Goal: Information Seeking & Learning: Learn about a topic

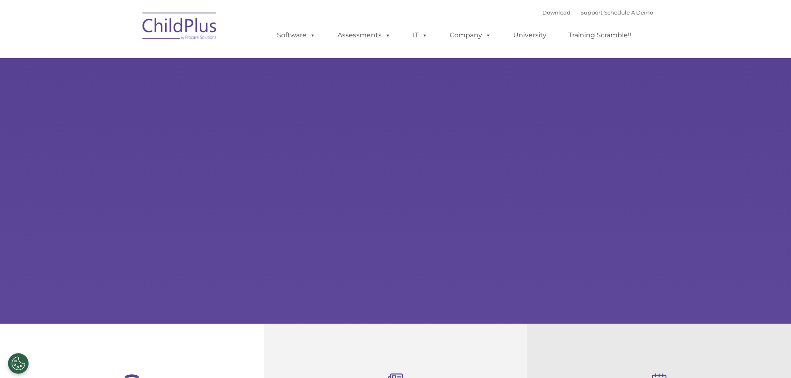
select select "MEDIUM"
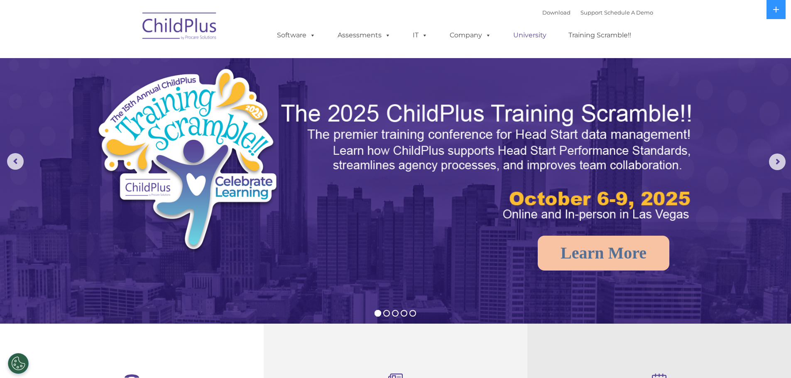
click at [533, 36] on link "University" at bounding box center [530, 35] width 50 height 17
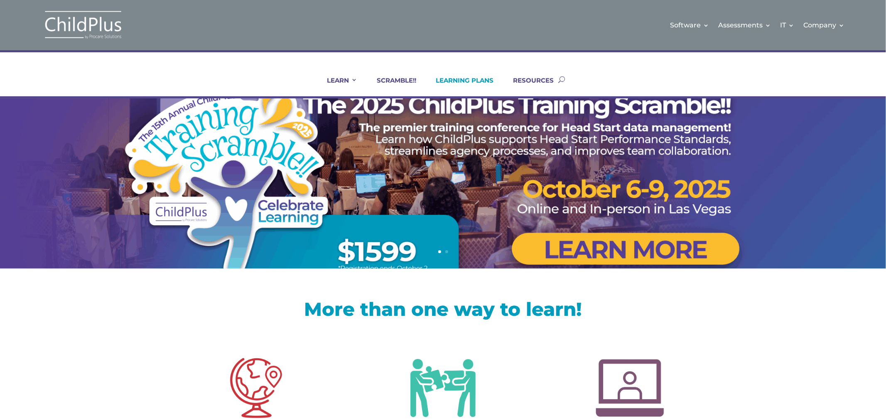
click at [465, 80] on link "LEARNING PLANS" at bounding box center [459, 86] width 68 height 20
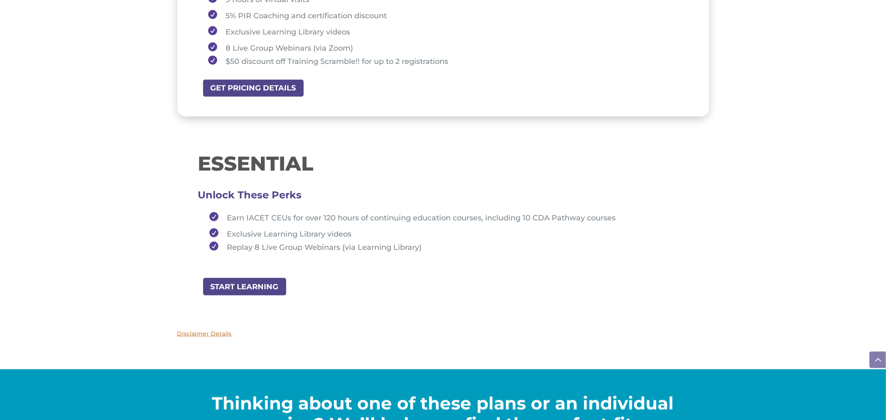
scroll to position [746, 0]
drag, startPoint x: 199, startPoint y: 153, endPoint x: 312, endPoint y: 152, distance: 112.9
click at [312, 153] on h1 "ESSENTIAL" at bounding box center [443, 165] width 490 height 24
drag, startPoint x: 230, startPoint y: 211, endPoint x: 255, endPoint y: 207, distance: 25.7
click at [255, 213] on span "Earn IACET CEUs for over 120 hours of continuing education courses, including 1…" at bounding box center [421, 217] width 389 height 9
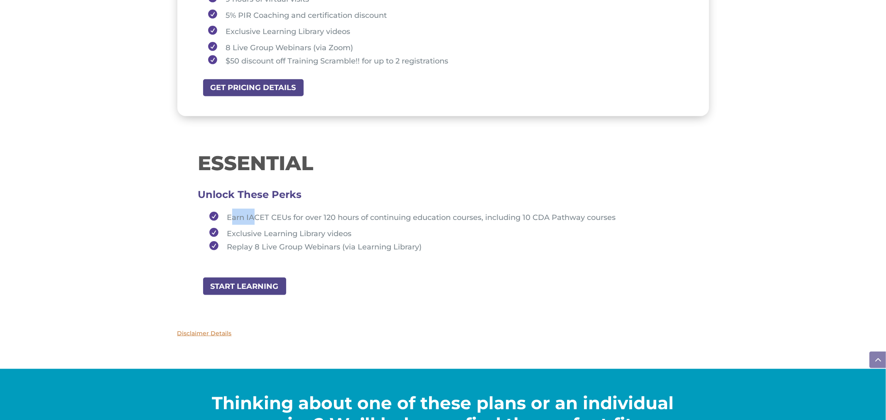
click at [234, 213] on span "Earn IACET CEUs for over 120 hours of continuing education courses, including 1…" at bounding box center [421, 217] width 389 height 9
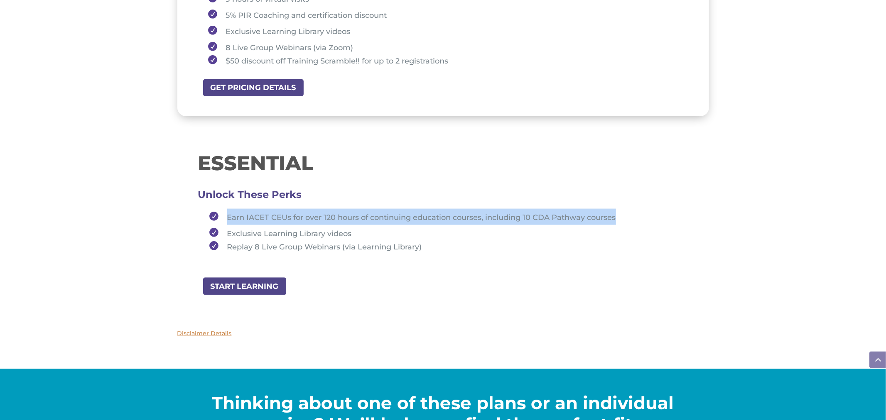
drag, startPoint x: 228, startPoint y: 212, endPoint x: 623, endPoint y: 213, distance: 394.5
click at [623, 213] on li "Earn IACET CEUs for over 120 hours of continuing education courses, including 1…" at bounding box center [447, 217] width 482 height 16
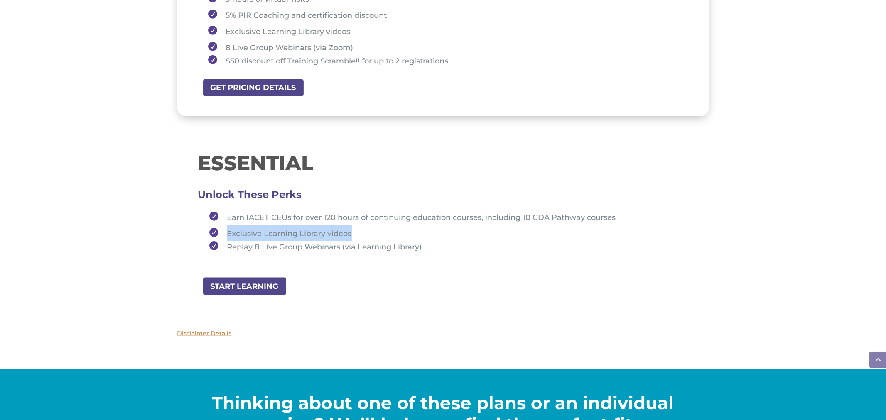
drag, startPoint x: 227, startPoint y: 229, endPoint x: 353, endPoint y: 228, distance: 126.6
click at [353, 228] on li "Exclusive Learning Library videos" at bounding box center [447, 233] width 482 height 16
drag, startPoint x: 234, startPoint y: 240, endPoint x: 248, endPoint y: 240, distance: 14.1
click at [248, 241] on li "Replay 8 Live Group Webinars (via Learning Library)" at bounding box center [447, 246] width 482 height 10
drag, startPoint x: 227, startPoint y: 241, endPoint x: 427, endPoint y: 237, distance: 200.2
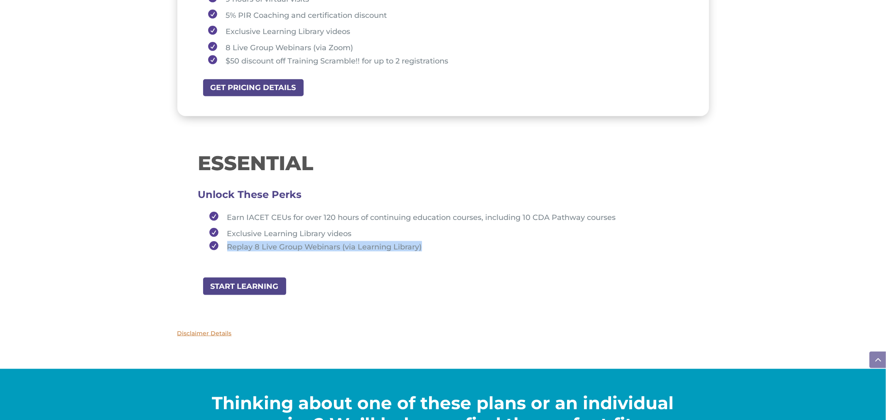
click at [427, 241] on li "Replay 8 Live Group Webinars (via Learning Library)" at bounding box center [447, 246] width 482 height 10
drag, startPoint x: 225, startPoint y: 225, endPoint x: 260, endPoint y: 224, distance: 35.3
click at [260, 225] on li "Exclusive Learning Library videos" at bounding box center [447, 233] width 482 height 16
drag, startPoint x: 229, startPoint y: 239, endPoint x: 335, endPoint y: 244, distance: 106.0
click at [341, 245] on ul "Earn IACET CEUs for over 120 hours of continuing education courses, including 1…" at bounding box center [443, 234] width 490 height 50
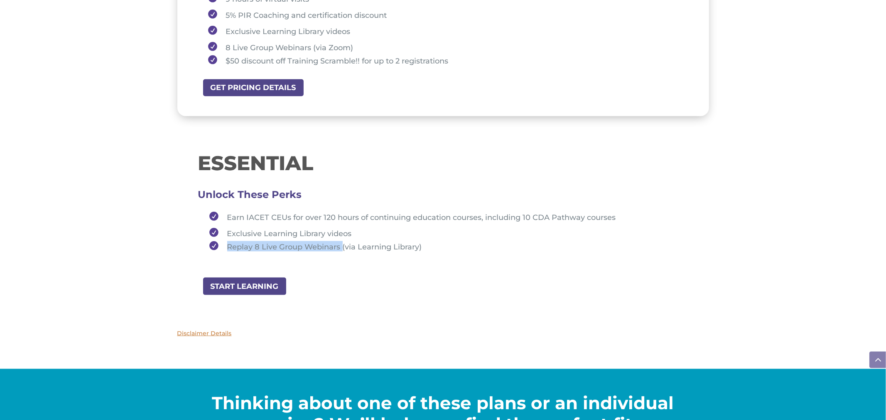
click at [238, 241] on li "Replay 8 Live Group Webinars (via Learning Library)" at bounding box center [447, 246] width 482 height 10
drag, startPoint x: 222, startPoint y: 239, endPoint x: 251, endPoint y: 238, distance: 29.5
click at [251, 241] on li "Replay 8 Live Group Webinars (via Learning Library)" at bounding box center [447, 246] width 482 height 10
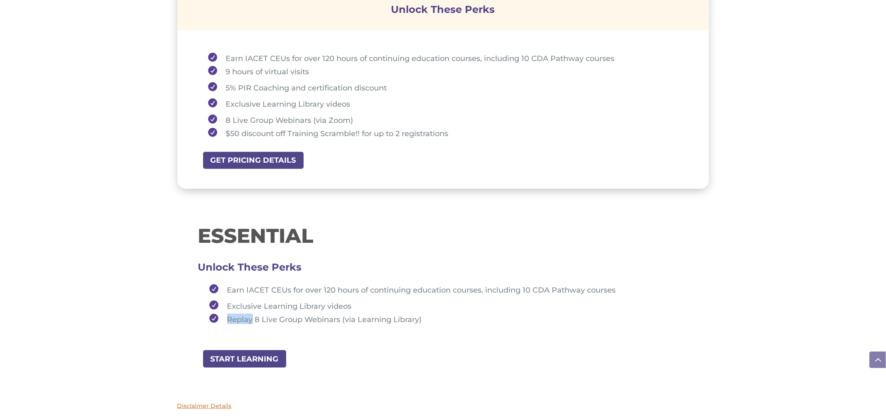
scroll to position [671, 0]
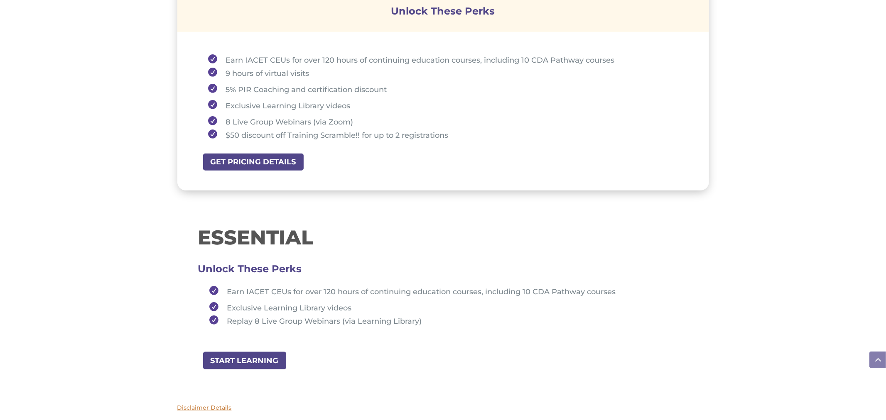
click at [407, 269] on h3 "Unlock These Perks" at bounding box center [443, 271] width 490 height 4
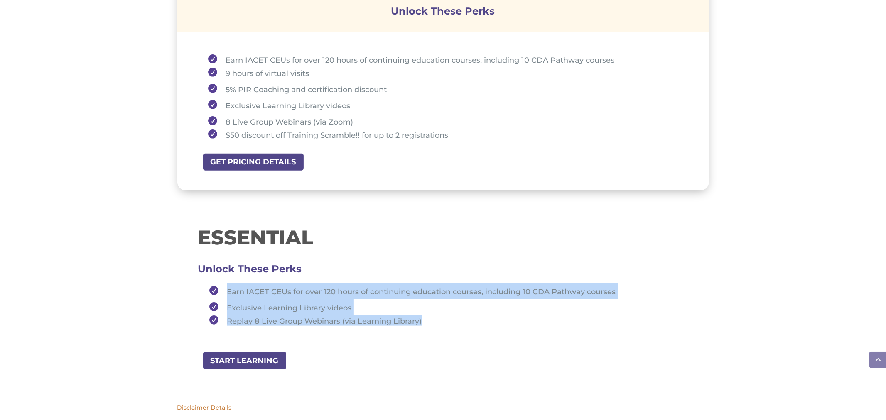
drag, startPoint x: 225, startPoint y: 283, endPoint x: 423, endPoint y: 309, distance: 199.7
click at [422, 309] on ul "Earn IACET CEUs for over 120 hours of continuing education courses, including 1…" at bounding box center [443, 308] width 490 height 50
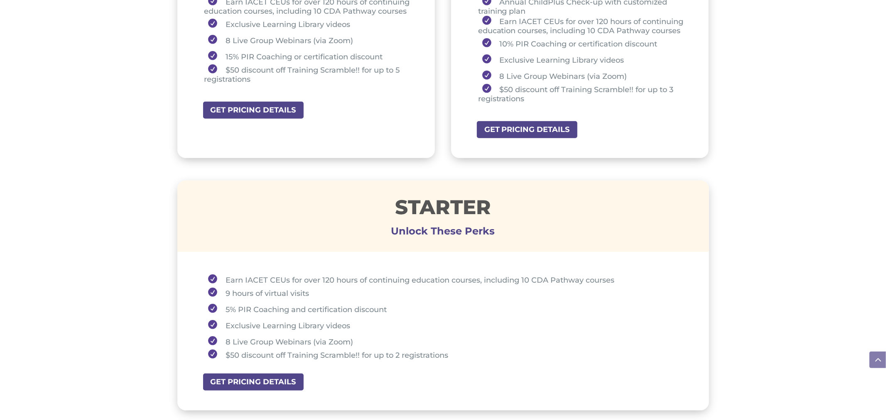
scroll to position [451, 0]
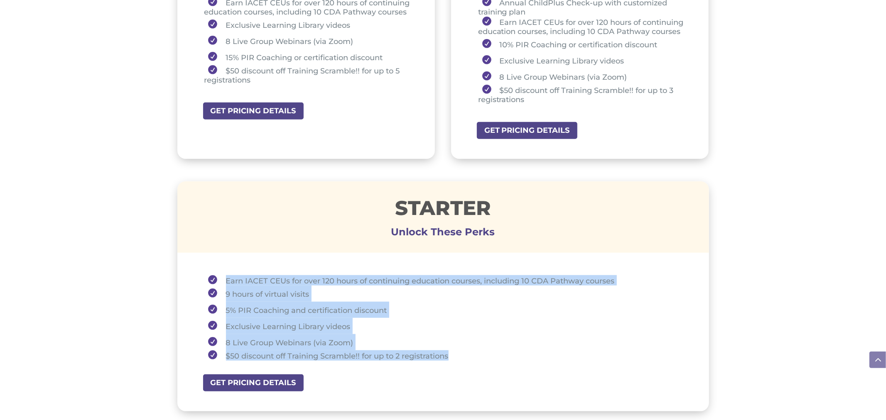
drag, startPoint x: 221, startPoint y: 276, endPoint x: 462, endPoint y: 349, distance: 251.5
click at [462, 349] on ul "Earn IACET CEUs for over 120 hours of continuing education courses, including 1…" at bounding box center [443, 321] width 490 height 93
click at [331, 292] on li "9 hours of virtual visits" at bounding box center [446, 294] width 484 height 16
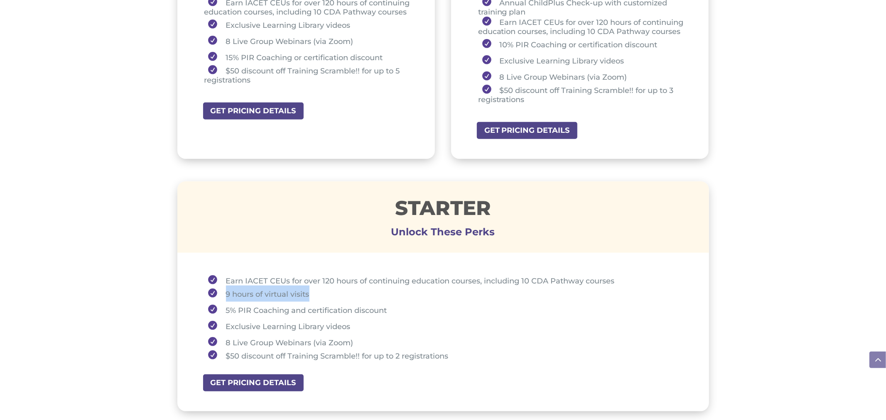
drag, startPoint x: 310, startPoint y: 289, endPoint x: 222, endPoint y: 294, distance: 88.1
click at [222, 294] on li "9 hours of virtual visits" at bounding box center [446, 294] width 484 height 16
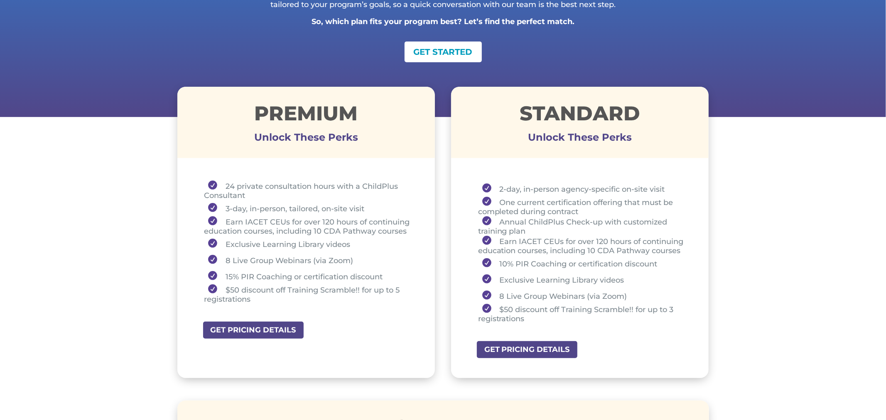
scroll to position [230, 0]
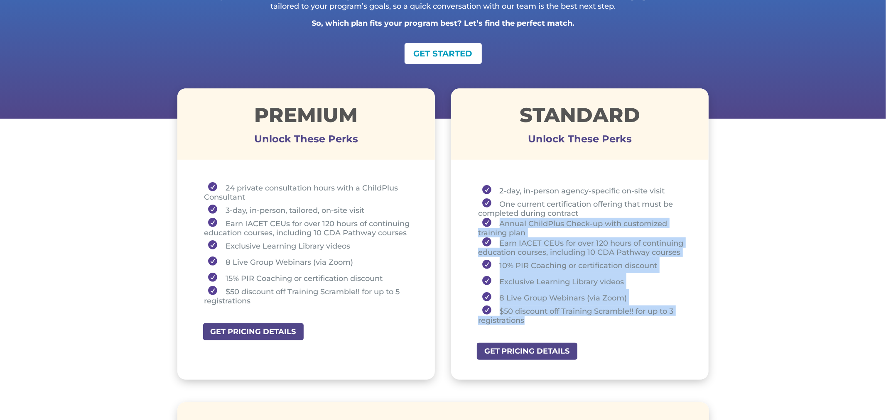
drag, startPoint x: 495, startPoint y: 222, endPoint x: 542, endPoint y: 317, distance: 106.2
click at [542, 317] on ul "2-day, in-person agency-specific on-site visit One current certification offeri…" at bounding box center [580, 257] width 216 height 150
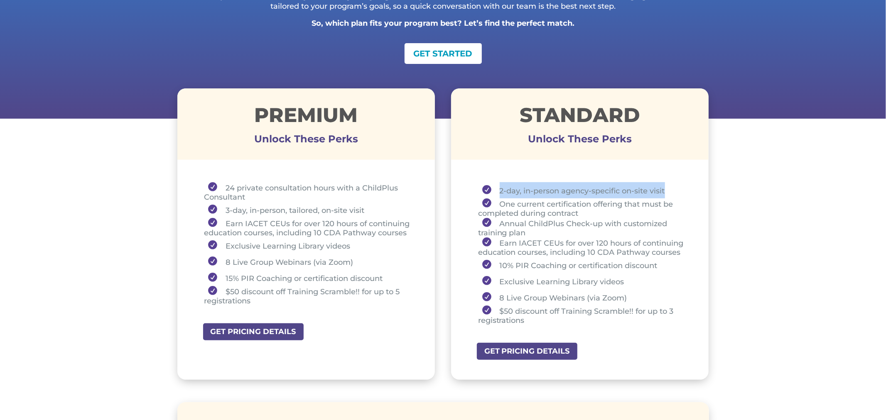
drag, startPoint x: 497, startPoint y: 189, endPoint x: 666, endPoint y: 189, distance: 169.0
click at [666, 189] on li "2-day, in-person agency-specific on-site visit" at bounding box center [583, 190] width 210 height 16
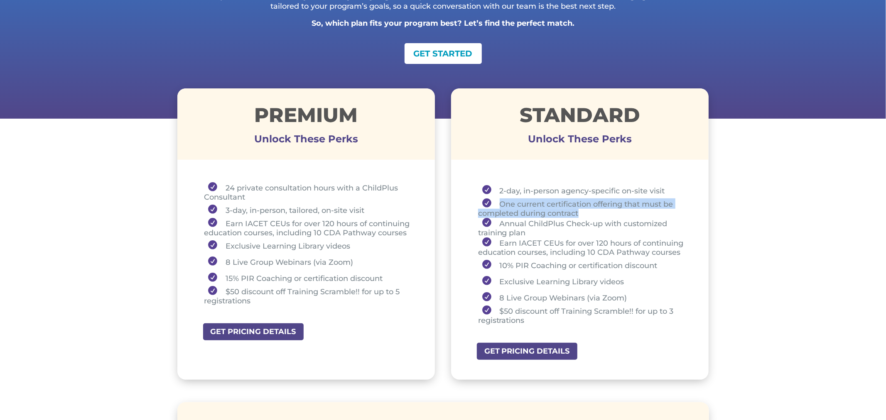
drag, startPoint x: 500, startPoint y: 201, endPoint x: 583, endPoint y: 209, distance: 83.0
click at [583, 209] on li "One current certification offering that must be completed during contract" at bounding box center [583, 208] width 210 height 20
click at [497, 190] on li "2-day, in-person agency-specific on-site visit" at bounding box center [583, 190] width 210 height 16
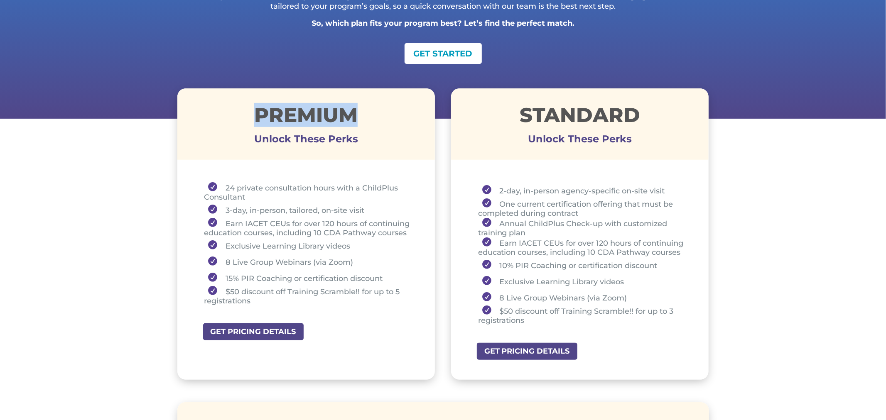
drag, startPoint x: 256, startPoint y: 117, endPoint x: 366, endPoint y: 99, distance: 111.1
click at [366, 99] on div "Premium Unlock These Perks" at bounding box center [306, 123] width 258 height 71
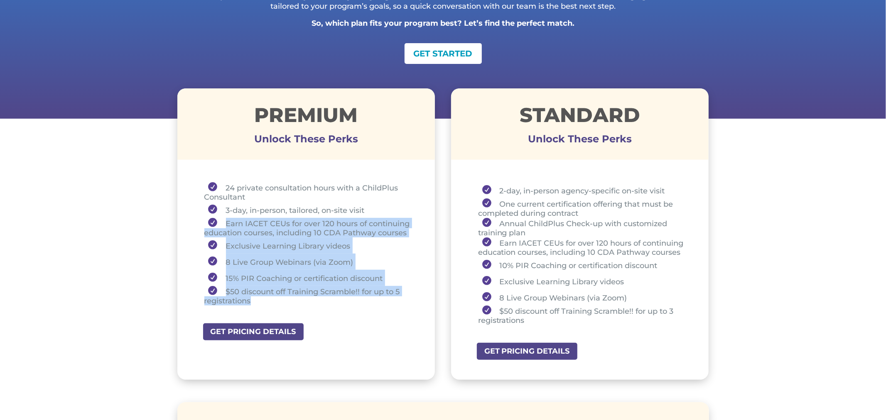
drag, startPoint x: 223, startPoint y: 218, endPoint x: 300, endPoint y: 299, distance: 111.6
click at [300, 299] on ul "24 private consultation hours with a ChildPlus Consultant 3-day, in-person, tai…" at bounding box center [306, 247] width 216 height 131
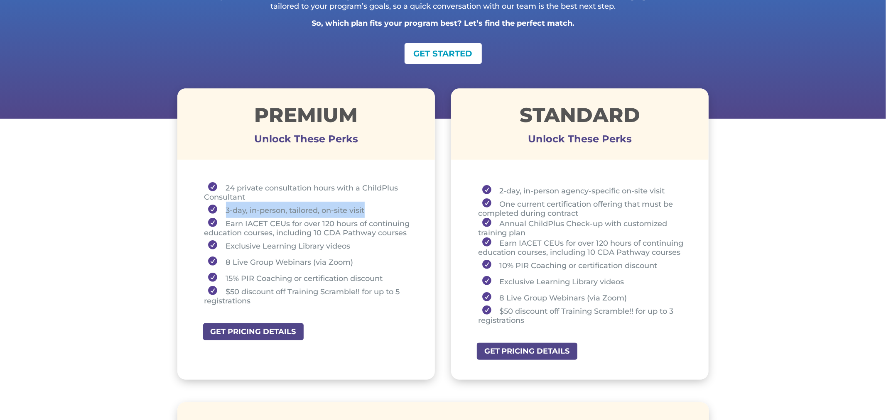
drag, startPoint x: 220, startPoint y: 208, endPoint x: 379, endPoint y: 203, distance: 159.1
click at [379, 203] on li "3-day, in-person, tailored, on-site visit" at bounding box center [309, 210] width 210 height 16
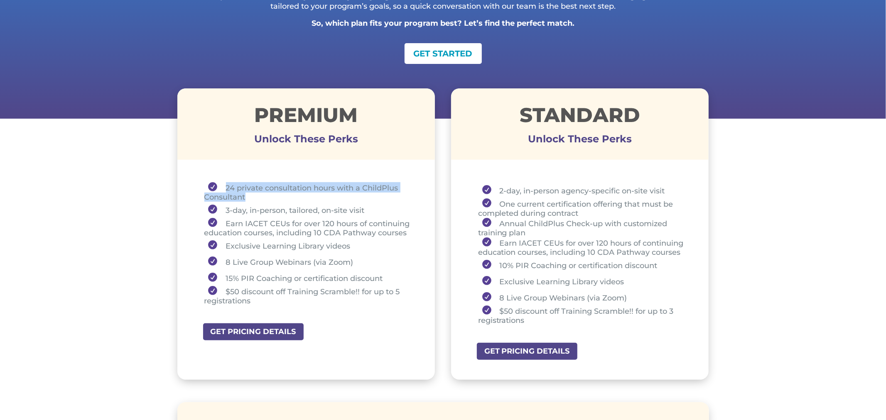
drag, startPoint x: 221, startPoint y: 185, endPoint x: 251, endPoint y: 193, distance: 31.3
click at [251, 193] on li "24 private consultation hours with a ChildPlus Consultant" at bounding box center [309, 192] width 210 height 20
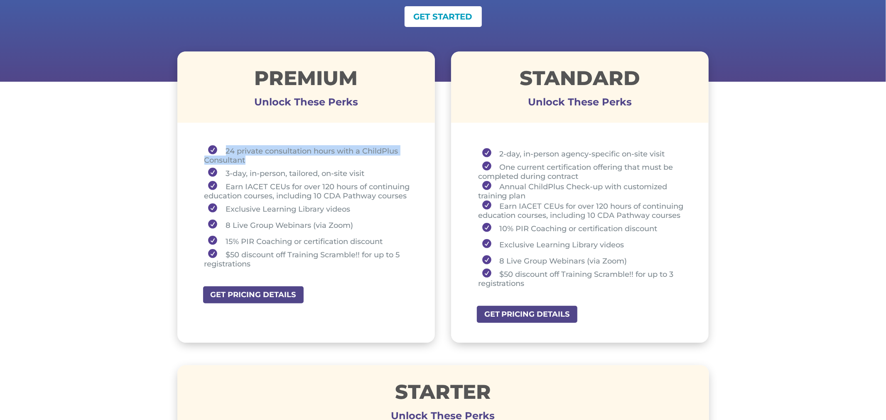
scroll to position [267, 0]
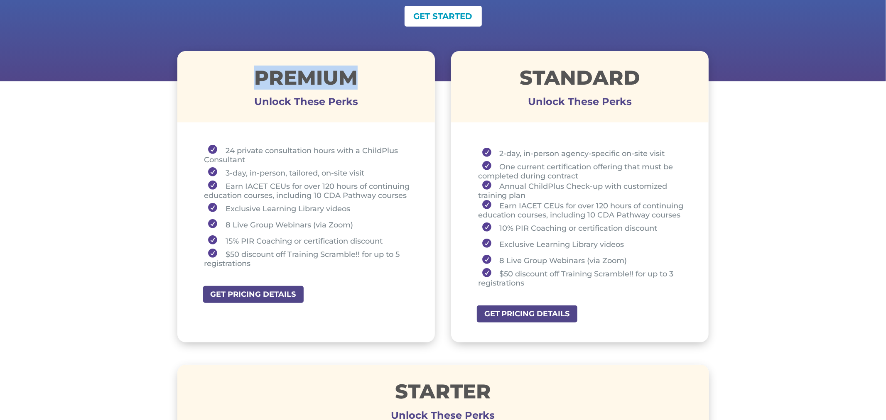
drag, startPoint x: 254, startPoint y: 78, endPoint x: 363, endPoint y: 76, distance: 108.8
click at [363, 76] on h1 "Premium" at bounding box center [306, 80] width 258 height 24
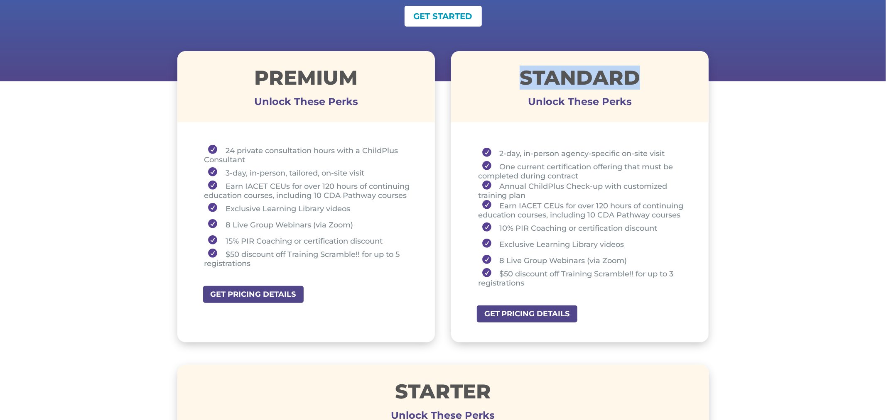
drag, startPoint x: 513, startPoint y: 76, endPoint x: 651, endPoint y: 73, distance: 137.9
click at [651, 73] on h1 "STANDARD" at bounding box center [580, 80] width 258 height 24
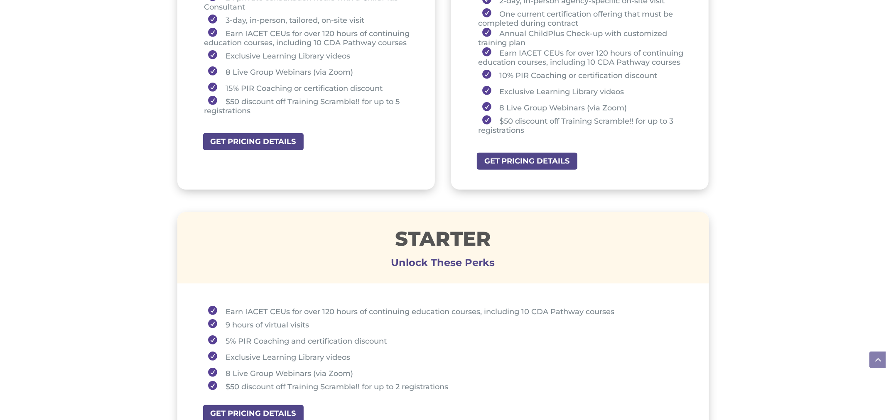
scroll to position [421, 0]
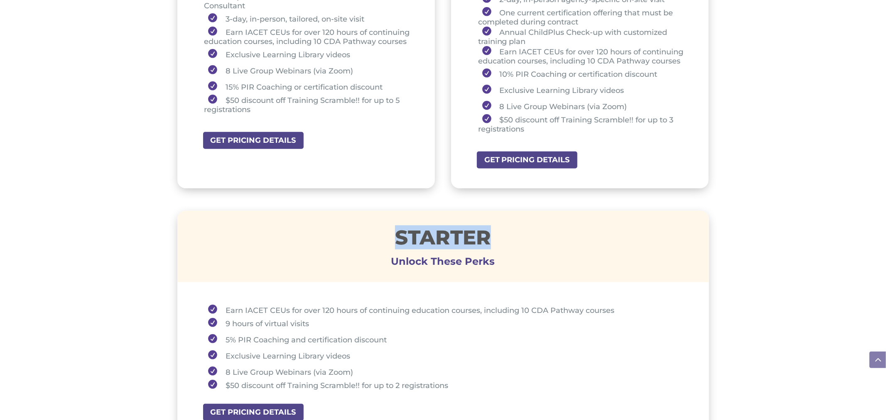
drag, startPoint x: 396, startPoint y: 234, endPoint x: 486, endPoint y: 223, distance: 90.3
click at [486, 228] on h1 "STARTER" at bounding box center [442, 240] width 531 height 24
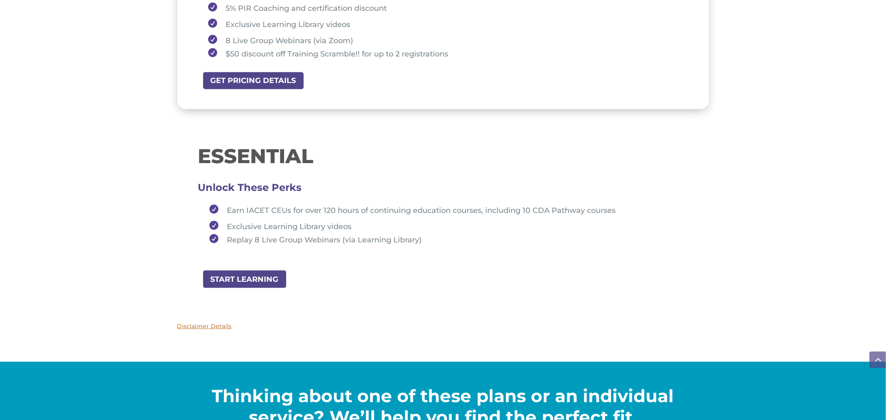
scroll to position [756, 0]
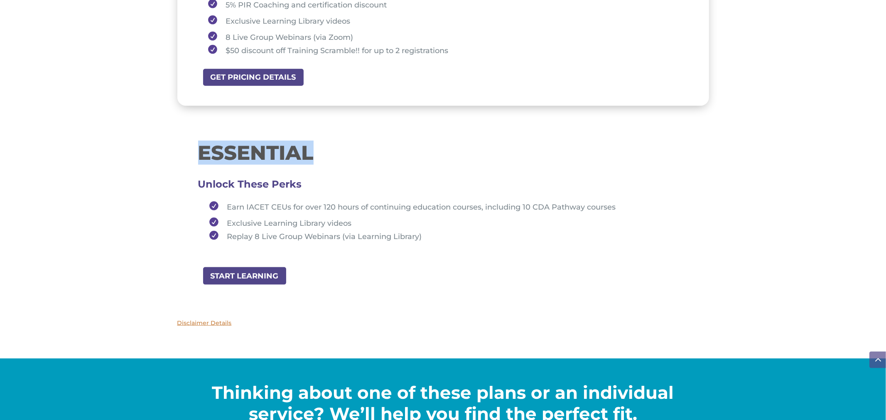
drag, startPoint x: 201, startPoint y: 148, endPoint x: 321, endPoint y: 144, distance: 120.1
click at [321, 144] on h1 "ESSENTIAL" at bounding box center [443, 155] width 490 height 24
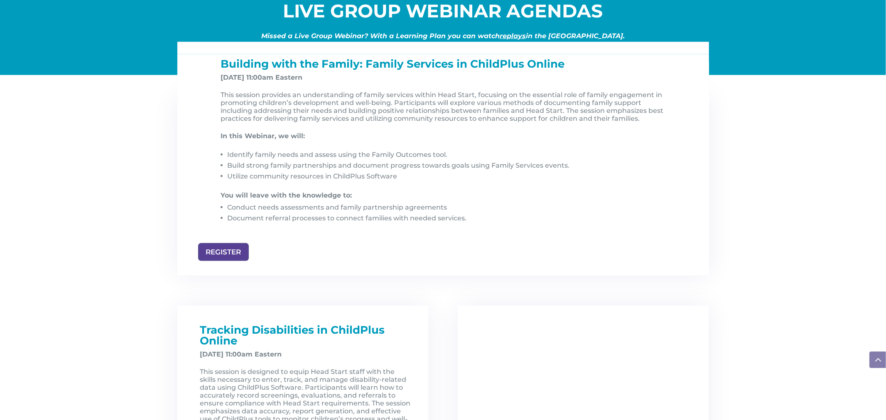
scroll to position [857, 0]
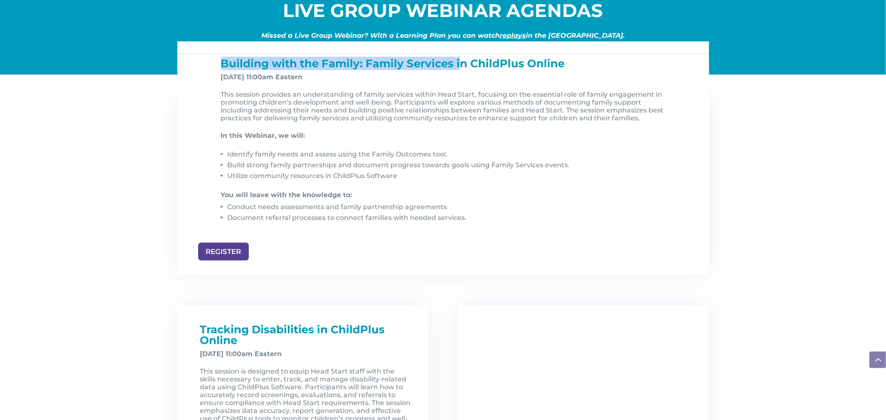
drag, startPoint x: 220, startPoint y: 64, endPoint x: 461, endPoint y: 71, distance: 240.5
click at [461, 71] on h1 "Building with the Family: Family Services in ChildPlus Online" at bounding box center [446, 65] width 451 height 15
drag, startPoint x: 221, startPoint y: 77, endPoint x: 267, endPoint y: 73, distance: 46.3
click at [267, 73] on strong "Nov 7, 2025, at 11:00am Eastern" at bounding box center [262, 77] width 82 height 8
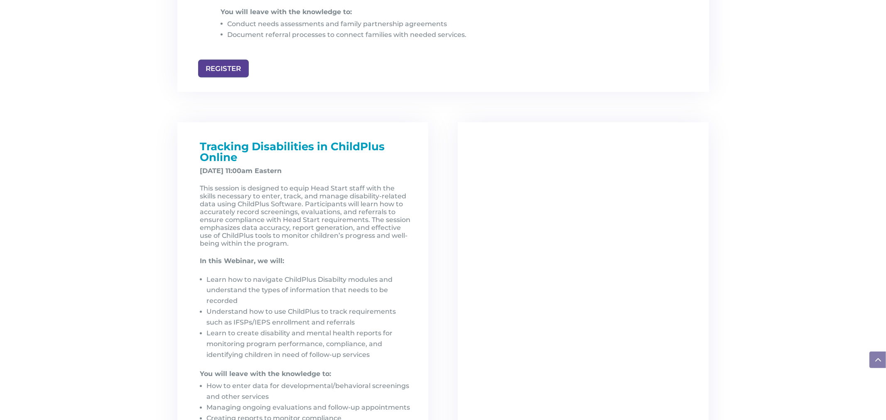
scroll to position [1043, 0]
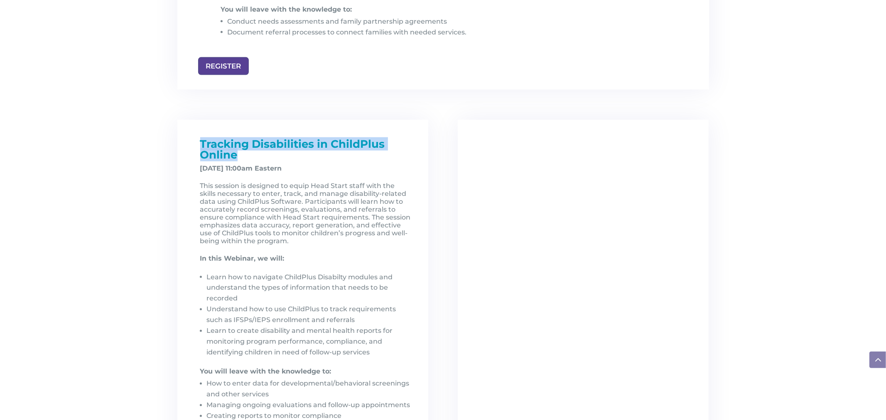
drag, startPoint x: 198, startPoint y: 140, endPoint x: 258, endPoint y: 155, distance: 61.7
click at [258, 155] on div "Tracking Disabilities in ChildPlus Online December 5, 2025, at 11:00am Eastern …" at bounding box center [303, 285] width 218 height 293
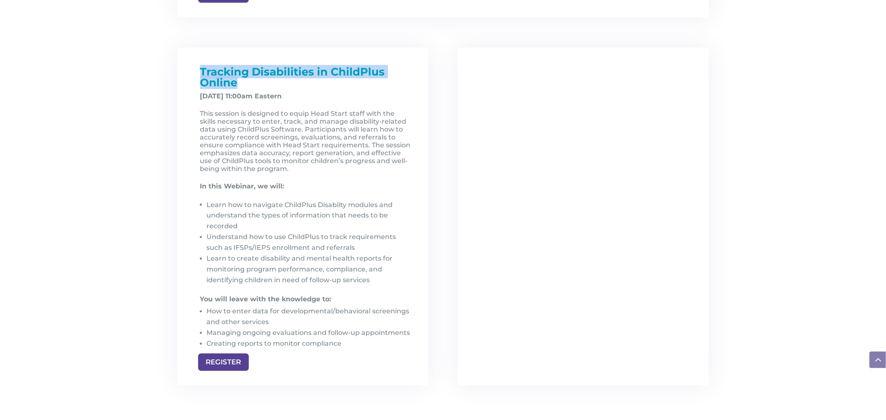
scroll to position [1117, 0]
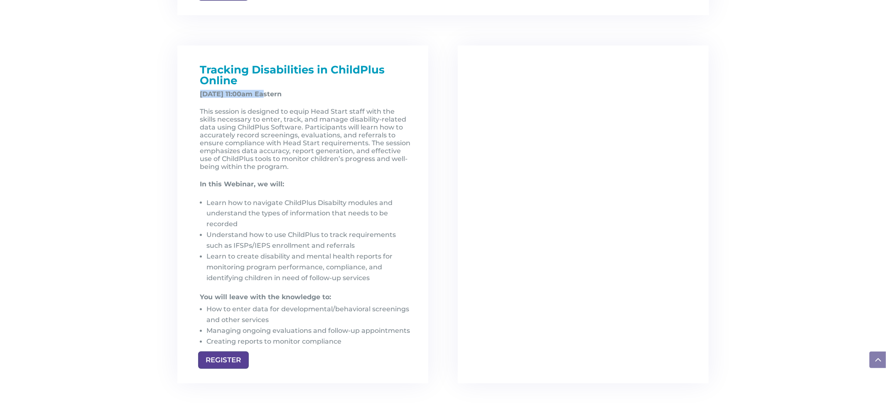
drag, startPoint x: 199, startPoint y: 98, endPoint x: 263, endPoint y: 98, distance: 63.5
click at [263, 98] on div "Tracking Disabilities in ChildPlus Online December 5, 2025, at 11:00am Eastern …" at bounding box center [303, 210] width 218 height 293
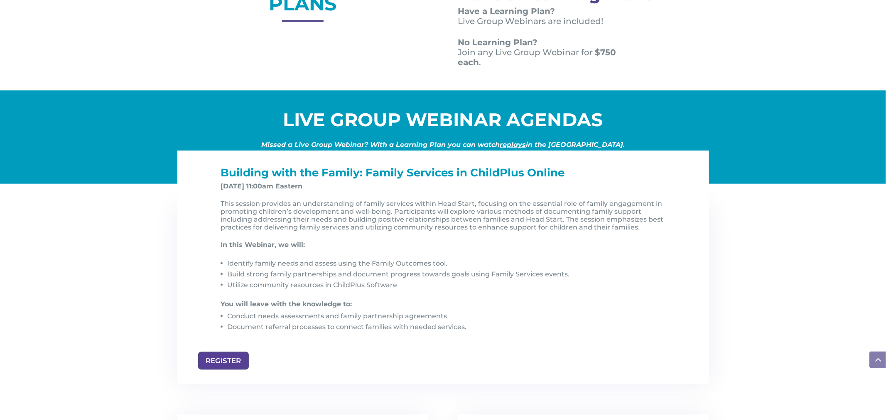
scroll to position [747, 0]
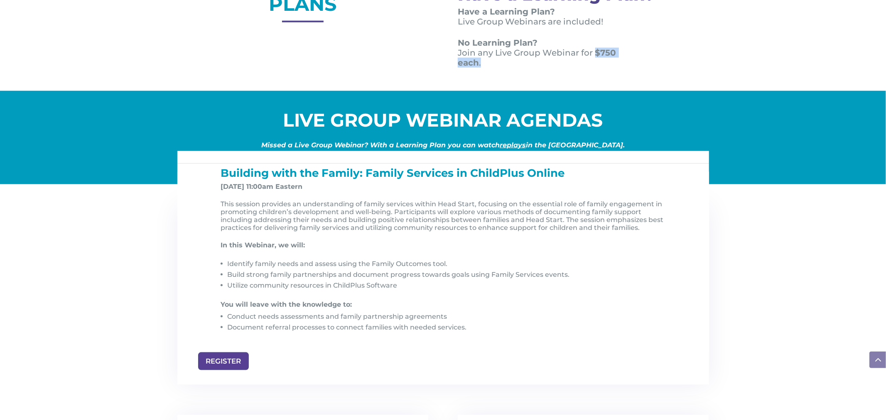
drag, startPoint x: 595, startPoint y: 53, endPoint x: 595, endPoint y: 59, distance: 6.3
click at [595, 59] on p "No Learning Plan? Join any Live Group Webinar for $750 each ." at bounding box center [548, 53] width 181 height 30
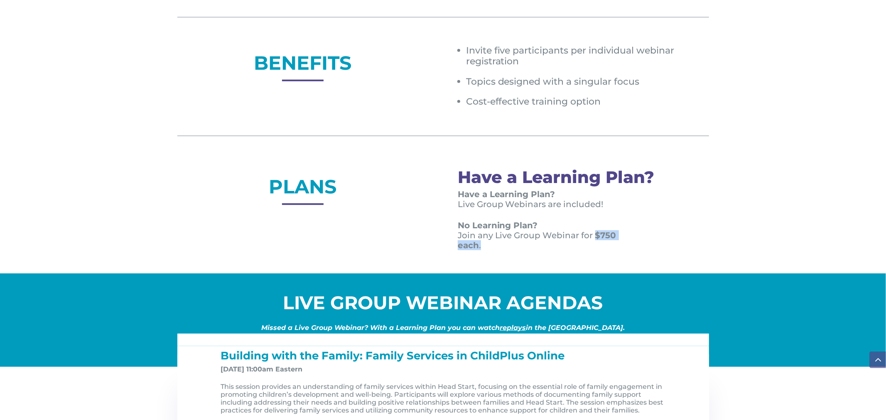
scroll to position [563, 0]
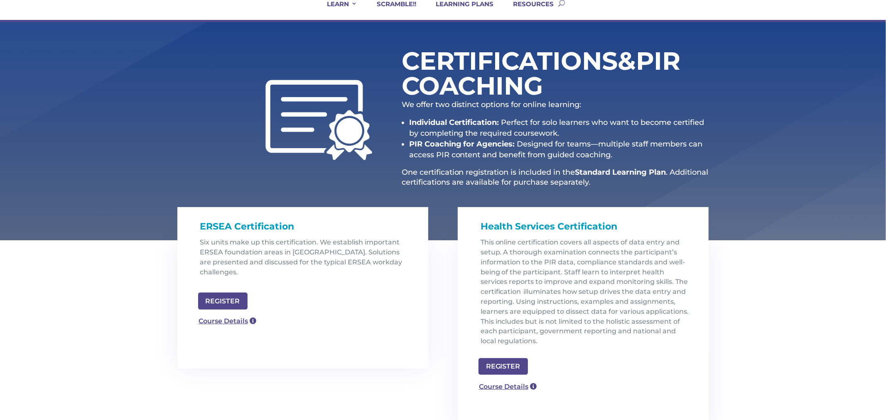
scroll to position [76, 0]
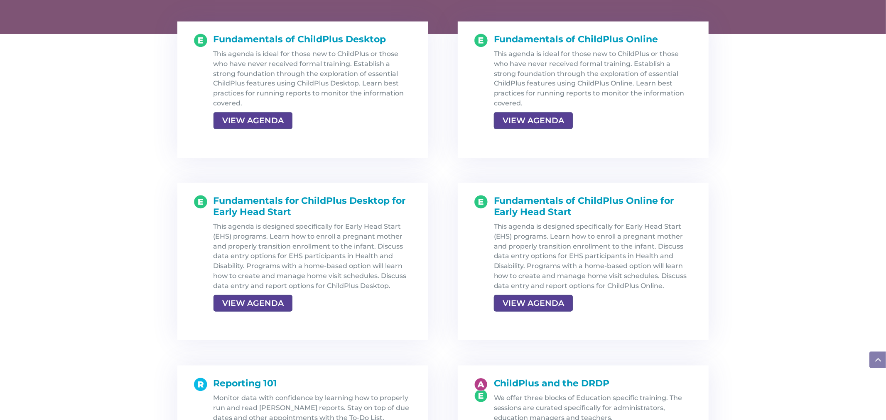
scroll to position [899, 0]
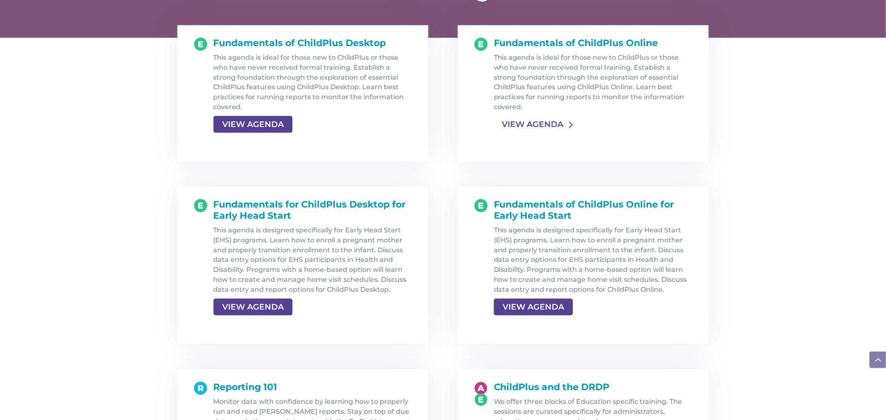
click at [548, 125] on link "VIEW AGENDA" at bounding box center [532, 124] width 77 height 15
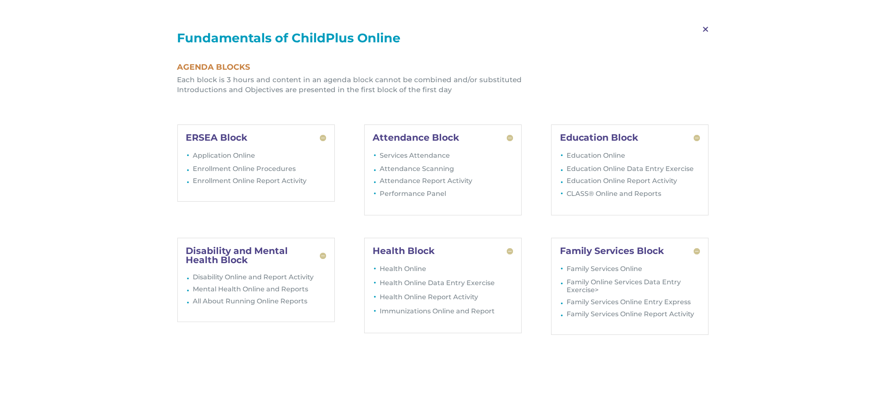
click at [707, 29] on span "M" at bounding box center [705, 29] width 24 height 24
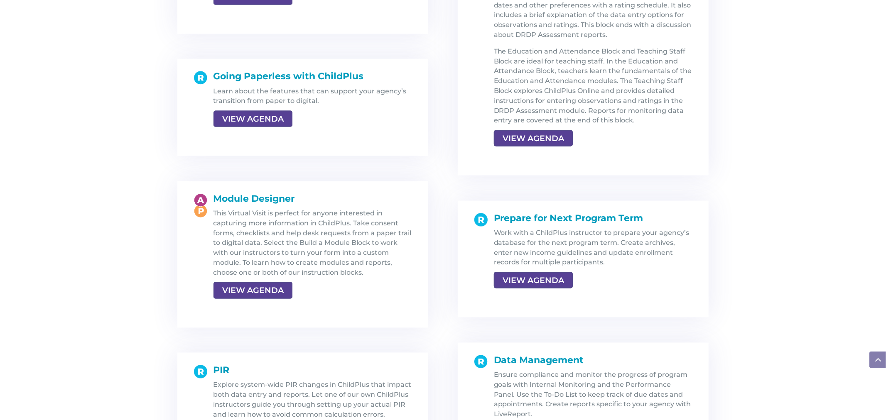
scroll to position [1344, 0]
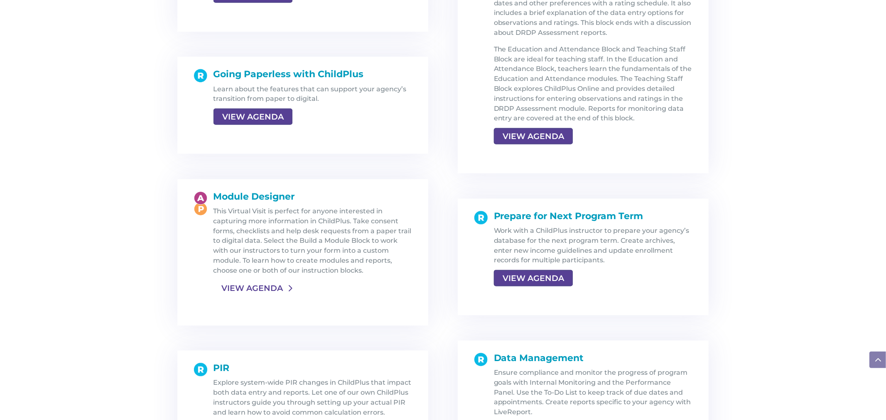
click at [250, 283] on link "VIEW AGENDA" at bounding box center [251, 288] width 77 height 15
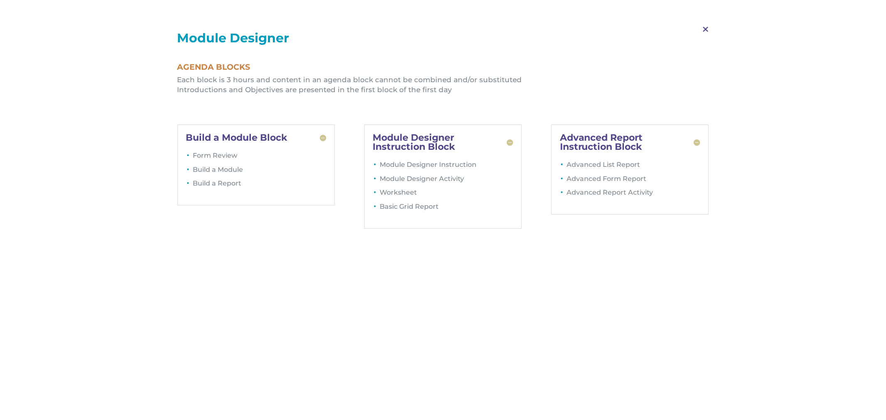
click at [705, 25] on span "M" at bounding box center [705, 29] width 24 height 24
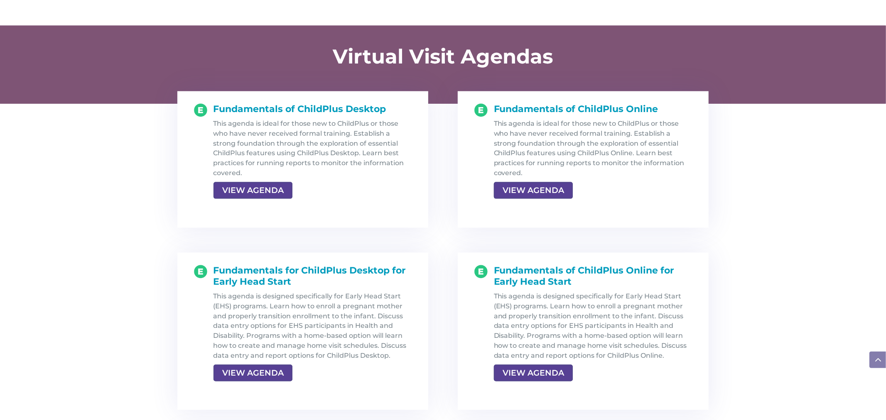
scroll to position [829, 0]
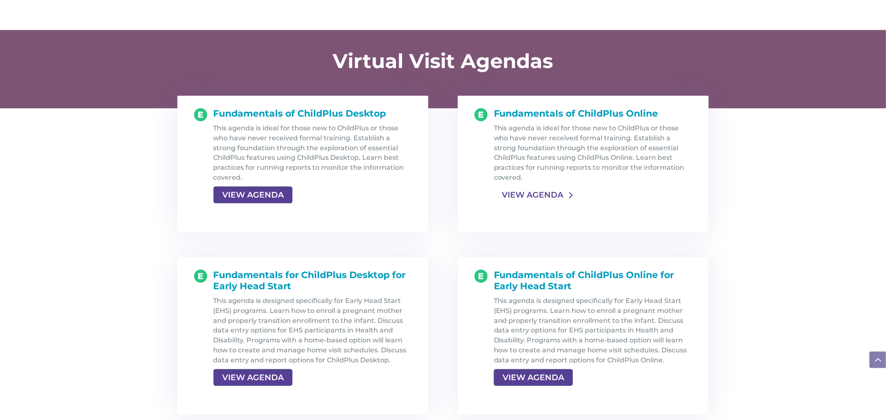
click at [543, 192] on link "VIEW AGENDA" at bounding box center [532, 195] width 77 height 15
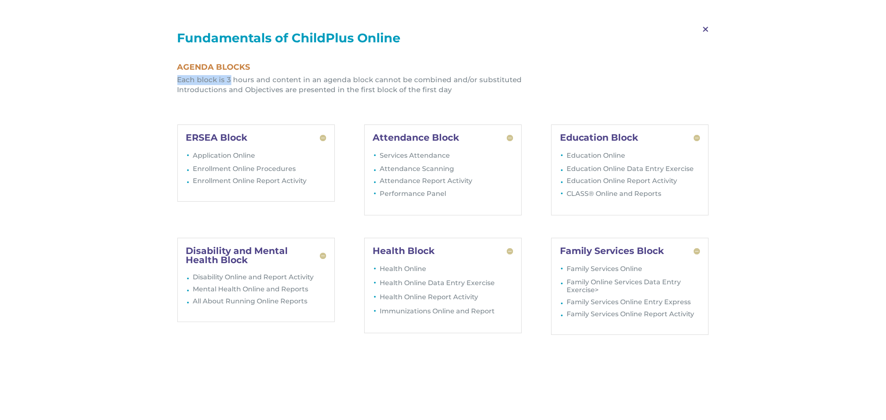
drag, startPoint x: 176, startPoint y: 81, endPoint x: 230, endPoint y: 79, distance: 54.0
click at [230, 79] on div "M Fundamentals of ChildPlus Online Agenda Blocks Each block is 3 hours and cont…" at bounding box center [443, 420] width 886 height 840
click at [704, 31] on span "M" at bounding box center [705, 29] width 24 height 24
